Goal: Information Seeking & Learning: Learn about a topic

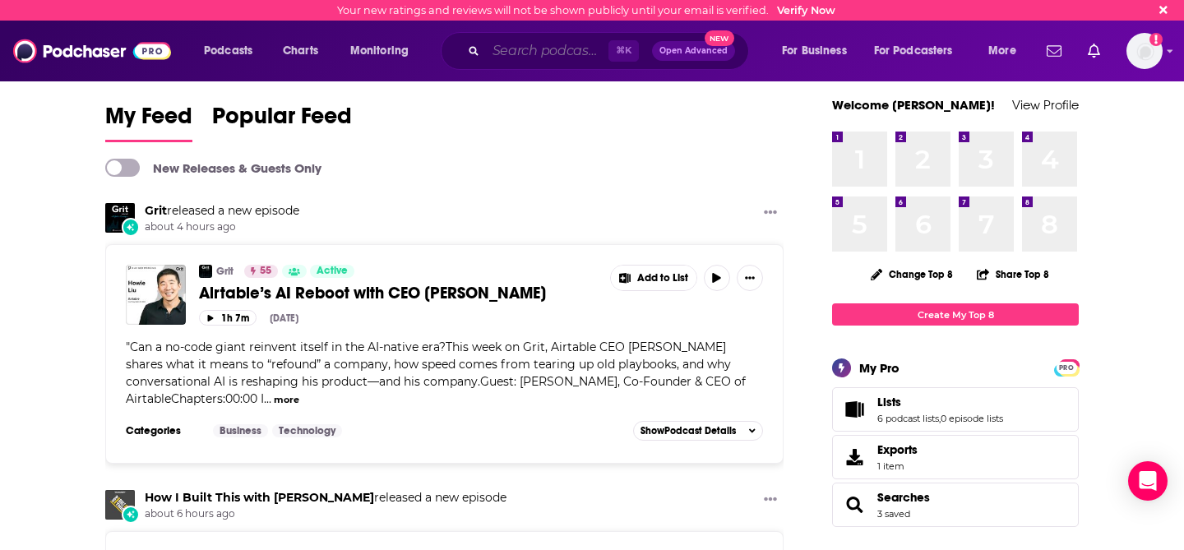
click at [514, 53] on input "Search podcasts, credits, & more..." at bounding box center [547, 51] width 122 height 26
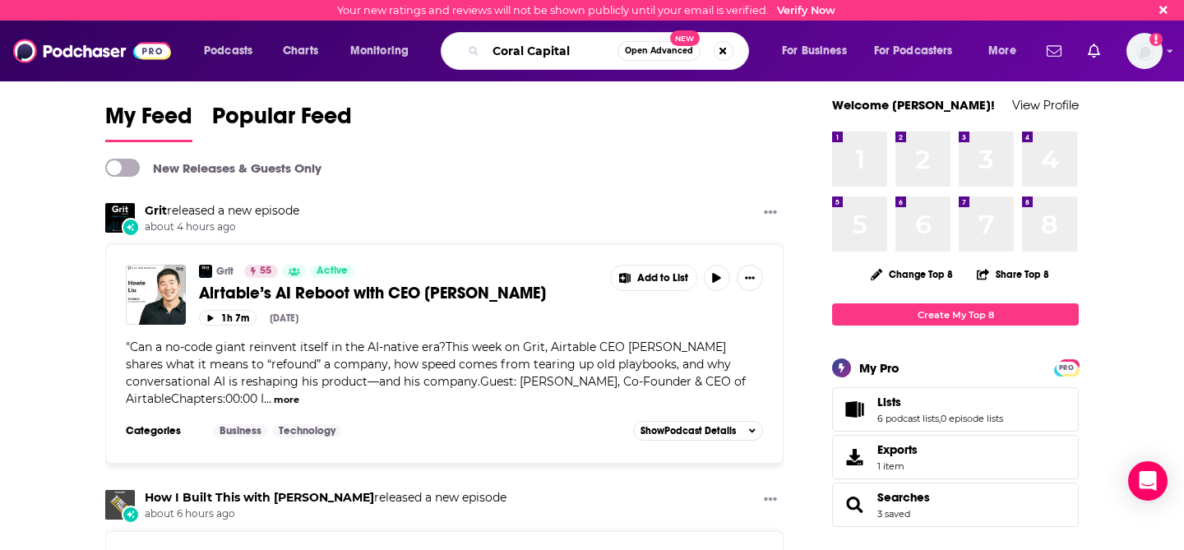
type input "Coral Capital"
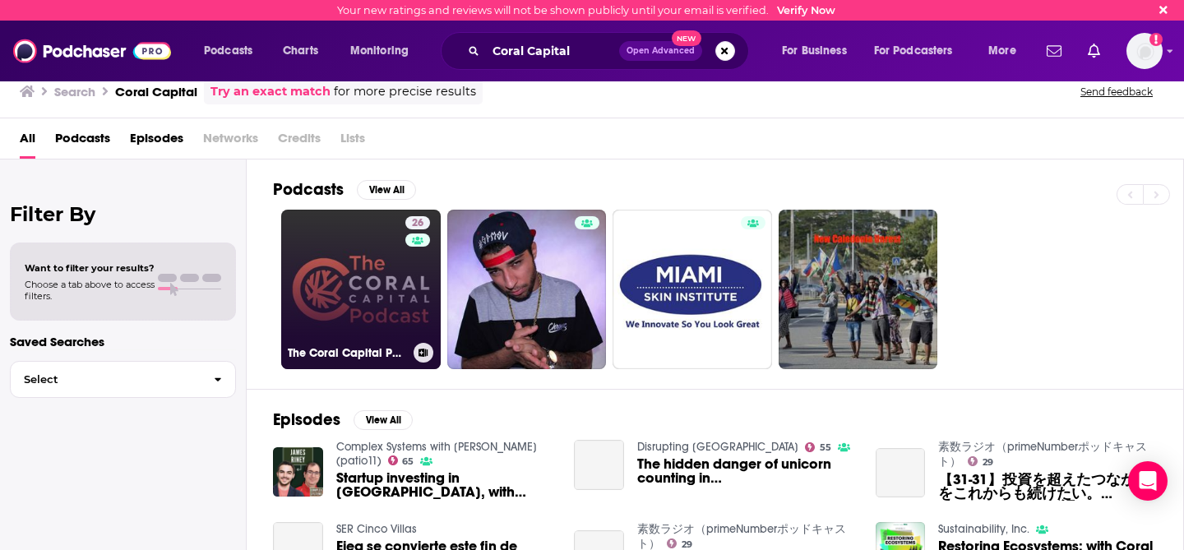
click at [294, 271] on link "26 The Coral Capital Podcast" at bounding box center [360, 289] width 159 height 159
